Goal: Find specific page/section

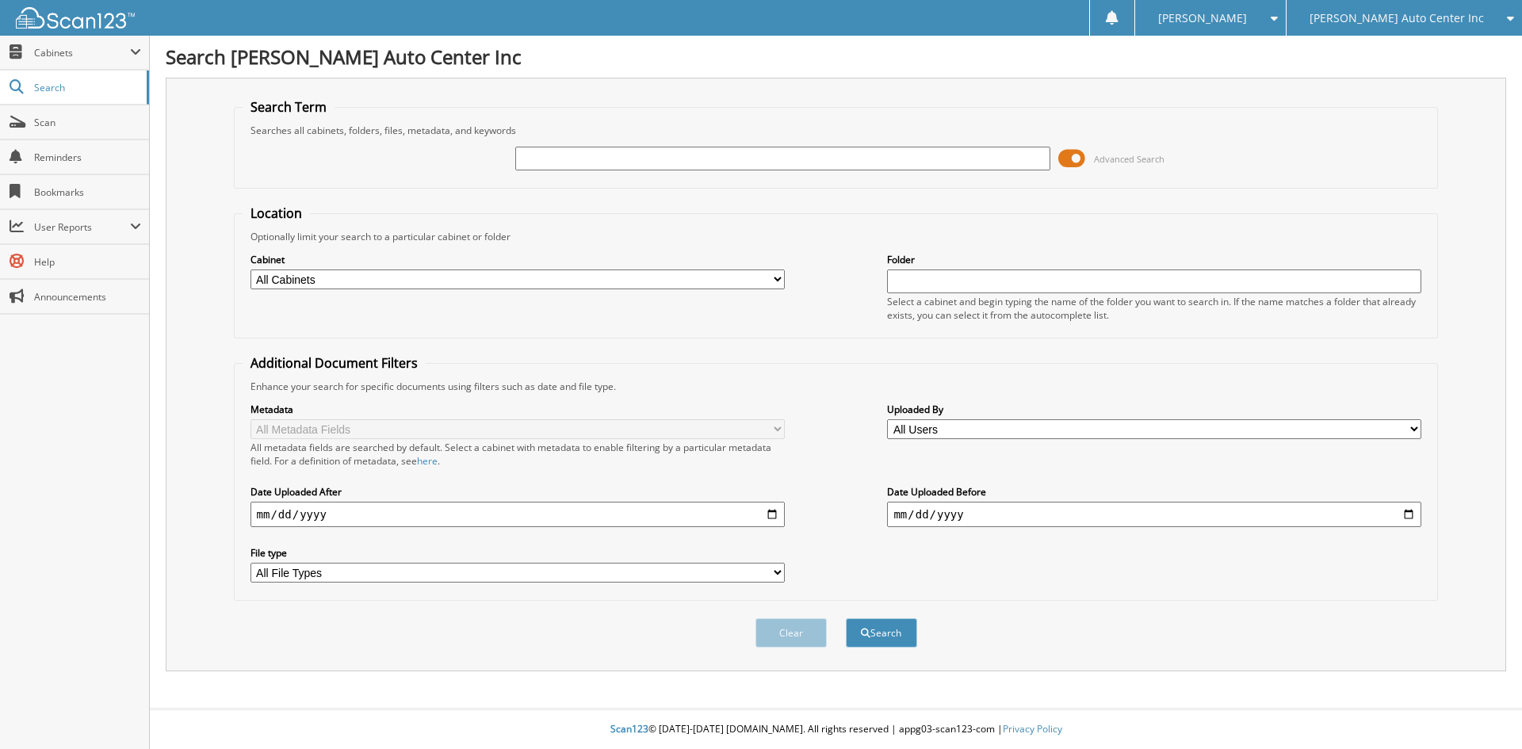
click at [556, 150] on input "text" at bounding box center [782, 159] width 534 height 24
type input "156206"
click at [846, 618] on button "Search" at bounding box center [881, 632] width 71 height 29
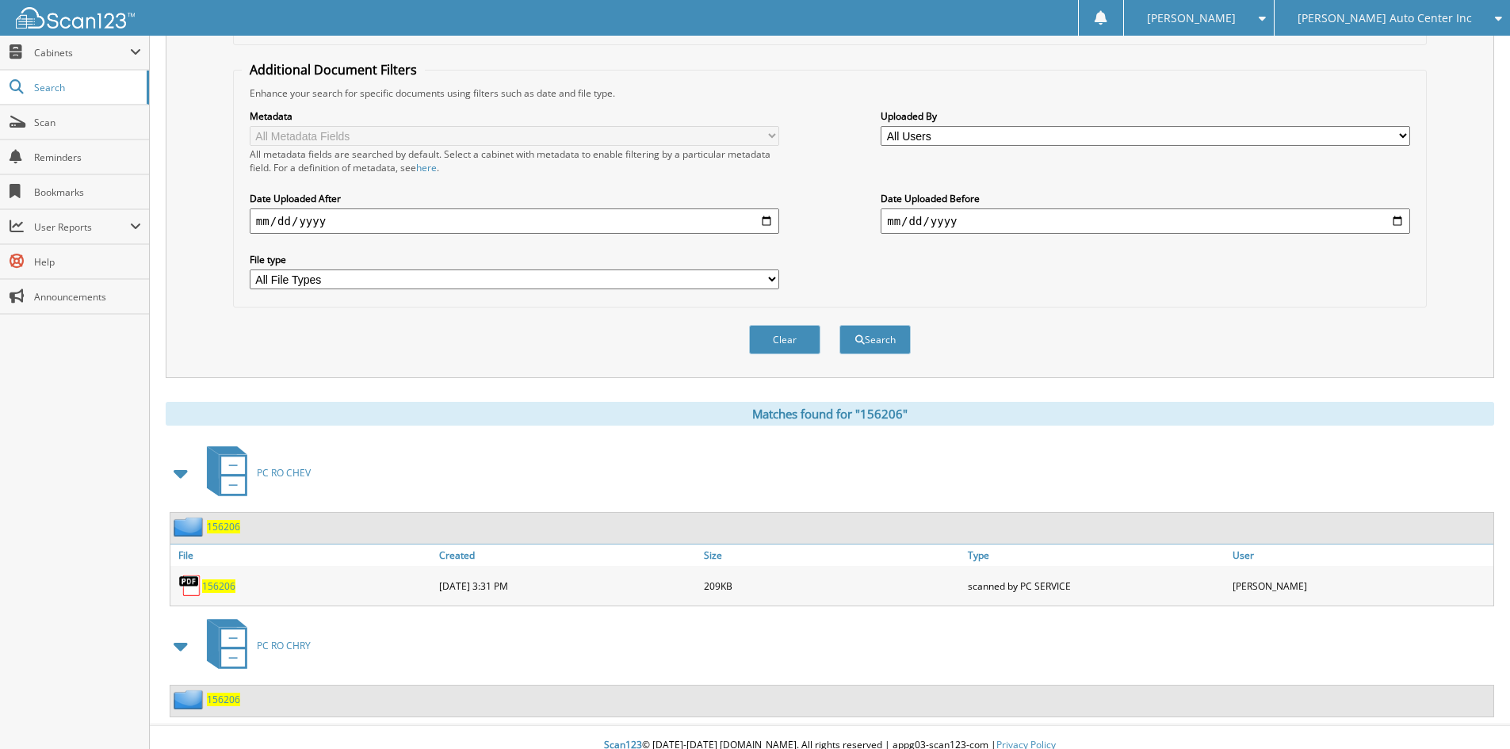
scroll to position [310, 0]
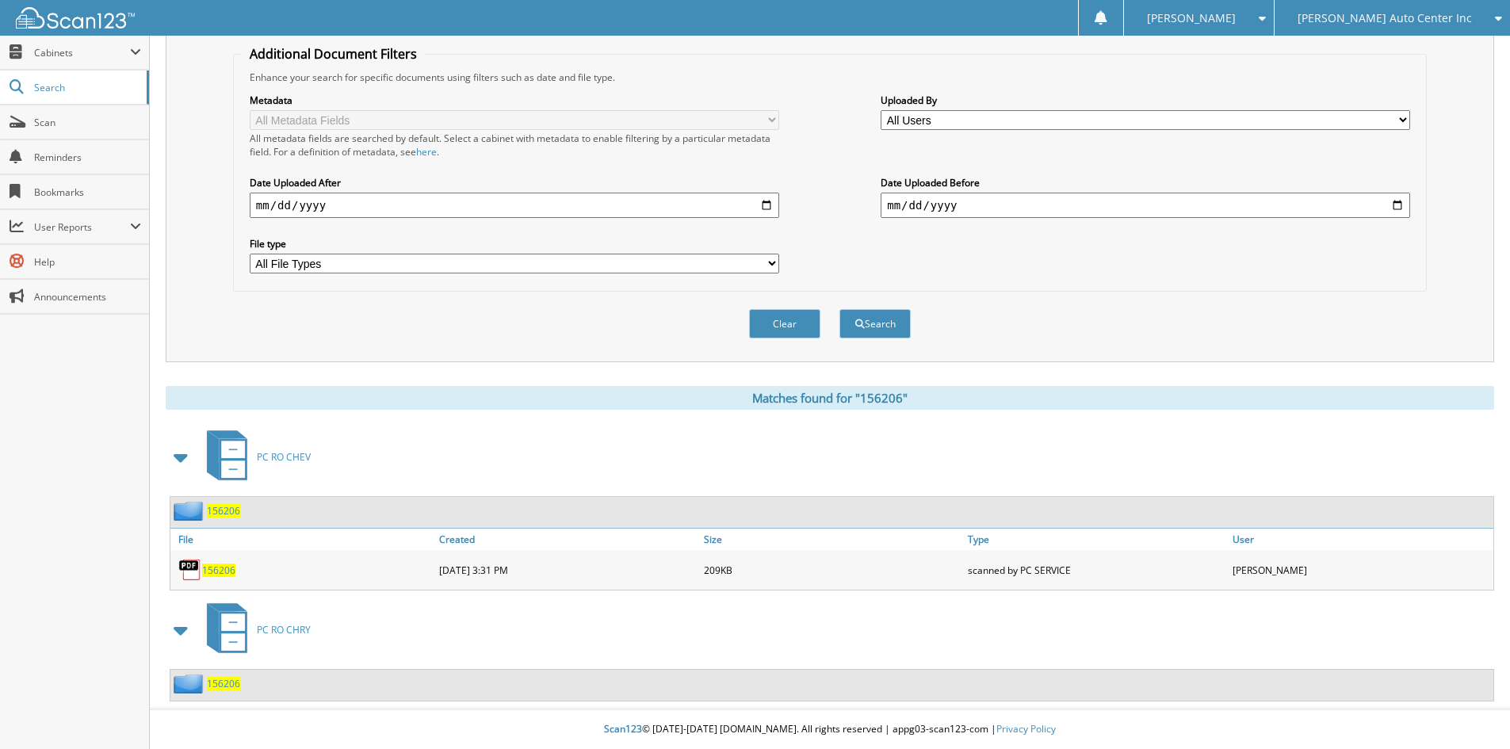
click at [288, 626] on span "PC RO CHRY" at bounding box center [284, 629] width 54 height 13
